Goal: Navigation & Orientation: Find specific page/section

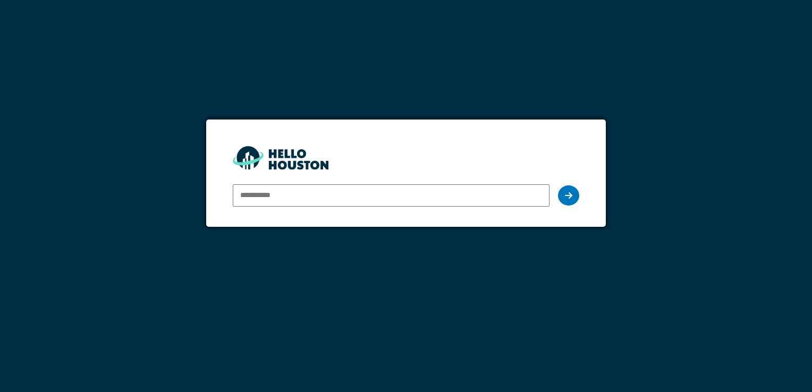
click at [295, 210] on div at bounding box center [391, 195] width 316 height 31
click at [291, 206] on input "email" at bounding box center [391, 195] width 316 height 22
type input "**********"
click at [576, 192] on div at bounding box center [568, 195] width 21 height 20
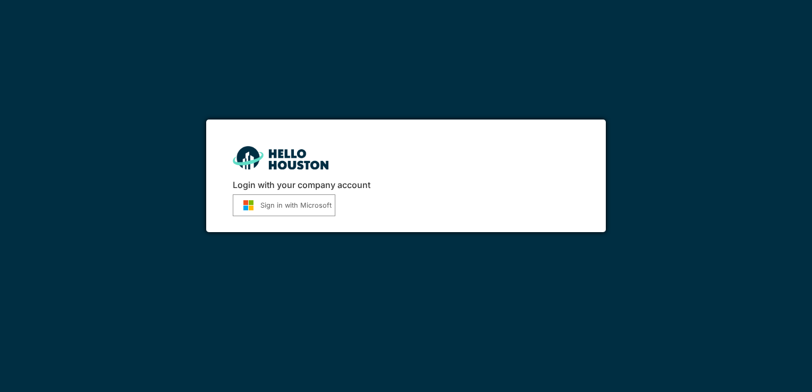
click at [272, 201] on button "Sign in with Microsoft" at bounding box center [284, 205] width 103 height 22
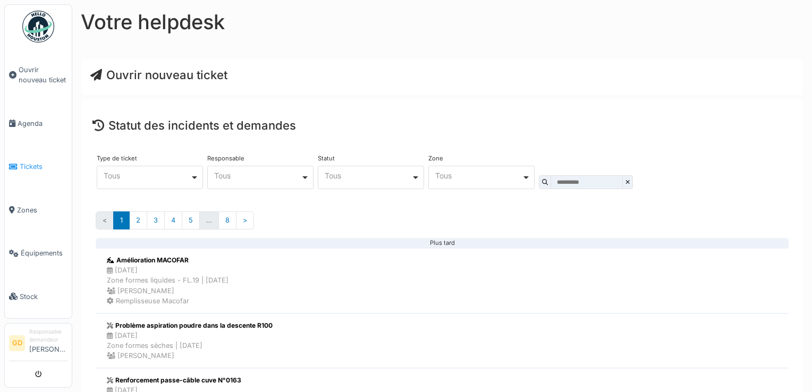
click at [39, 168] on link "Tickets" at bounding box center [38, 166] width 67 height 43
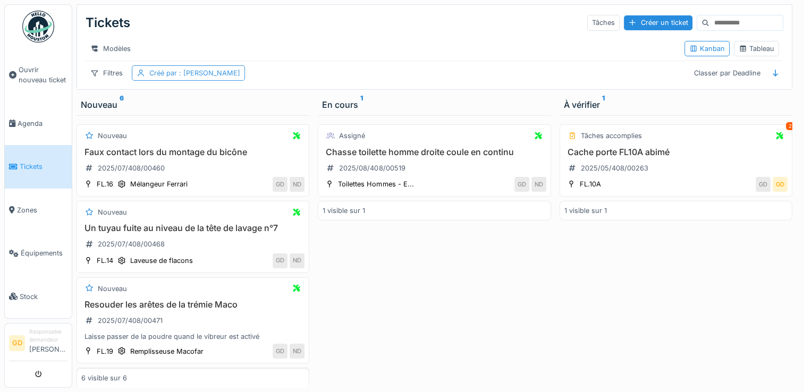
click at [207, 78] on div "Créé par : [PERSON_NAME]" at bounding box center [194, 73] width 91 height 10
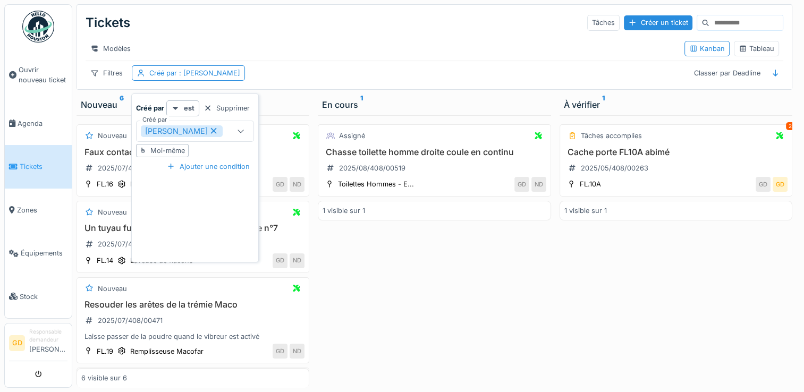
click at [295, 81] on div "Filtres Créé par : Geoffrey Deneubourg Classer par Deadline" at bounding box center [434, 72] width 697 height 15
